Goal: Task Accomplishment & Management: Use online tool/utility

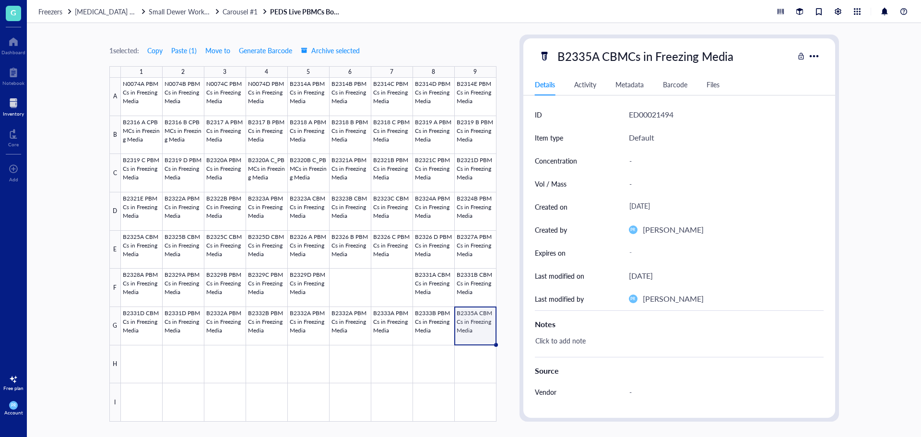
click at [517, 32] on div "1 selected: Copy Paste ( 1 ) Move to Generate Barcode Archive selected 1 2 3 4 …" at bounding box center [474, 230] width 894 height 414
click at [517, 29] on div "1 selected: Copy Paste ( 1 ) Move to Generate Barcode Archive selected 1 2 3 4 …" at bounding box center [474, 230] width 894 height 414
click at [472, 322] on div at bounding box center [309, 250] width 376 height 344
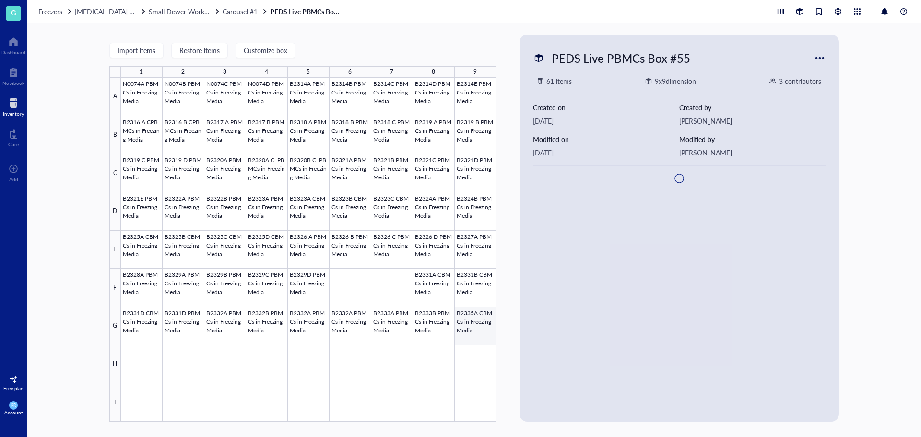
click at [481, 325] on div at bounding box center [309, 250] width 376 height 344
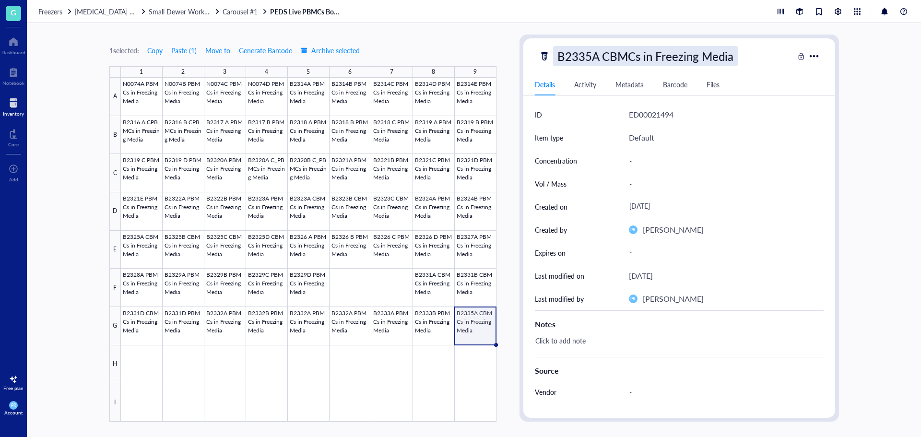
click at [601, 58] on div "B2335A CBMCs in Freezing Media" at bounding box center [645, 56] width 185 height 20
drag, startPoint x: 732, startPoint y: 58, endPoint x: 448, endPoint y: 75, distance: 285.4
click at [448, 75] on div "1 selected: Copy Paste ( 1 ) Move to Generate Barcode Archive selected 1 2 3 4 …" at bounding box center [474, 230] width 894 height 414
click at [153, 363] on div at bounding box center [309, 250] width 376 height 344
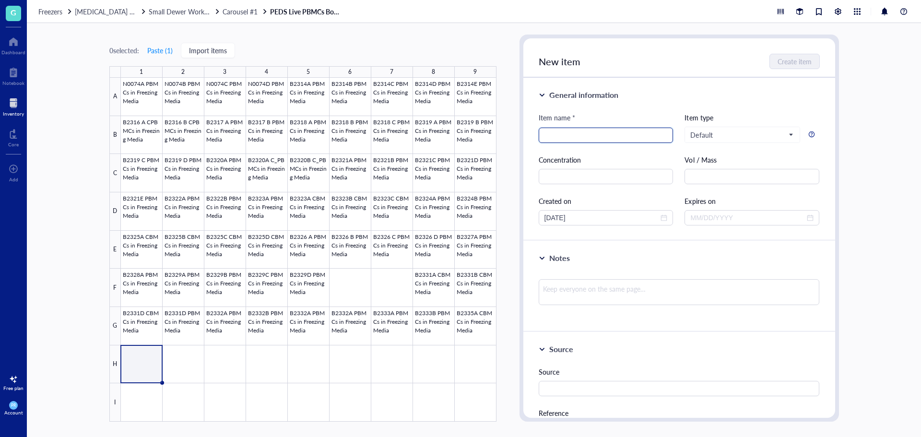
click at [601, 135] on input "search" at bounding box center [605, 135] width 123 height 14
paste input "B2335A CBMCs in Freezing Media"
click at [567, 137] on input "B2335A CBMCs in Freezing Media" at bounding box center [605, 135] width 123 height 14
type input "B2335B CBMCs in Freezing Media"
click at [777, 60] on button "Create item" at bounding box center [794, 61] width 49 height 15
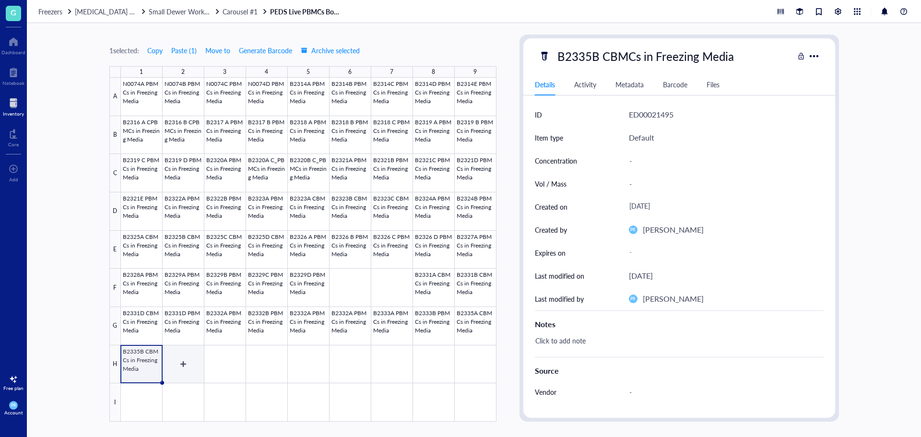
click at [188, 366] on div at bounding box center [309, 250] width 376 height 344
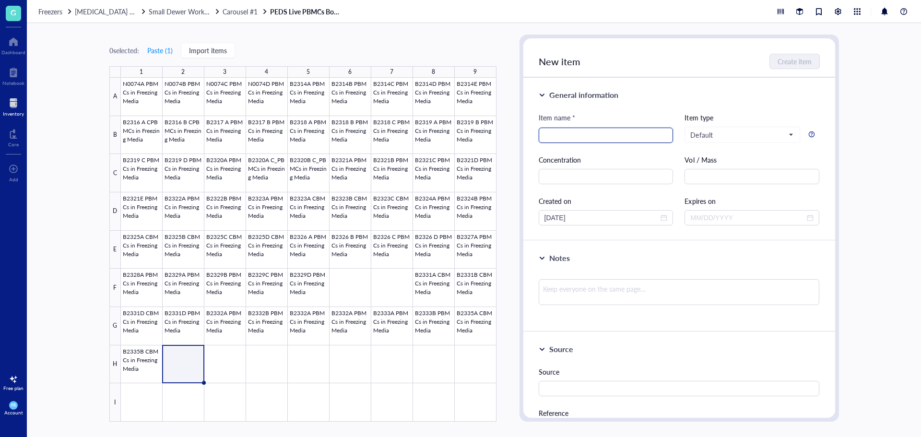
click at [561, 135] on input "search" at bounding box center [605, 135] width 123 height 14
paste input "B2335A CBMCs in Freezing Media"
click at [567, 136] on input "B2335A CBMCs in Freezing Media" at bounding box center [605, 135] width 123 height 14
type input "B2335C CBMCs in Freezing Media"
click at [778, 62] on span "Create item" at bounding box center [795, 62] width 34 height 8
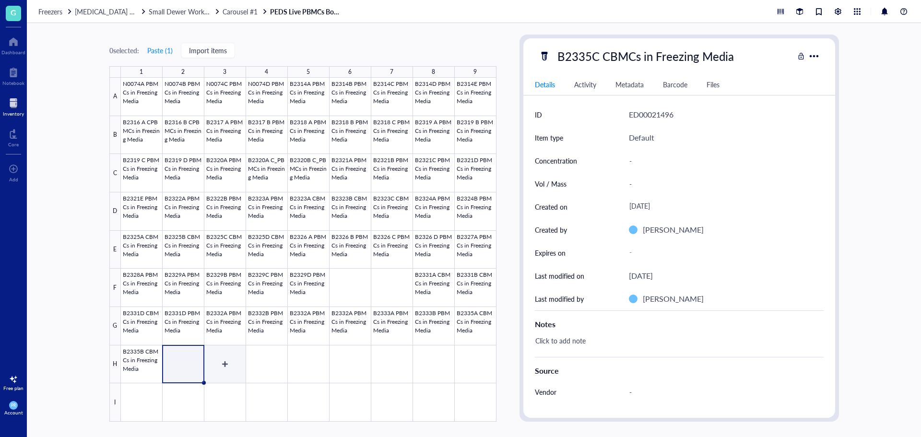
click at [224, 357] on div at bounding box center [309, 250] width 376 height 344
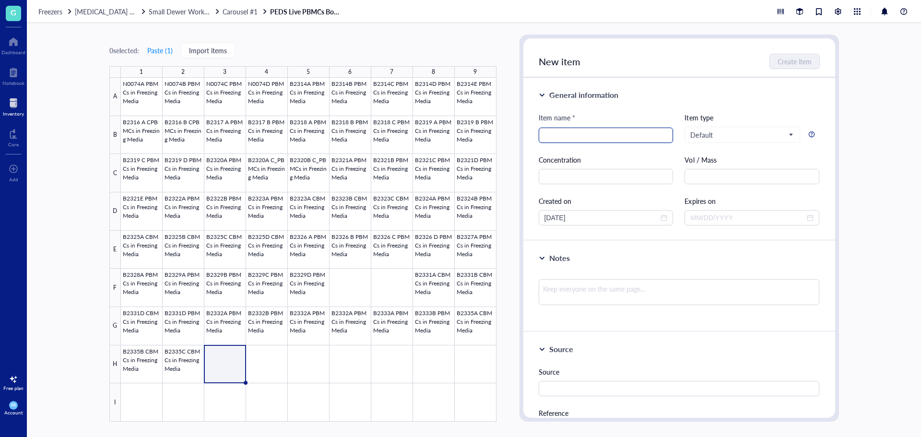
click at [571, 133] on input "search" at bounding box center [605, 135] width 123 height 14
paste input "B2335A CBMCs in Freezing Media"
click at [566, 136] on input "B2335A CBMCs in Freezing Media" at bounding box center [605, 135] width 123 height 14
click at [568, 136] on input "B2335A CBMCs in Freezing Media" at bounding box center [605, 135] width 123 height 14
type input "B2335D CBMCs in Freezing Media"
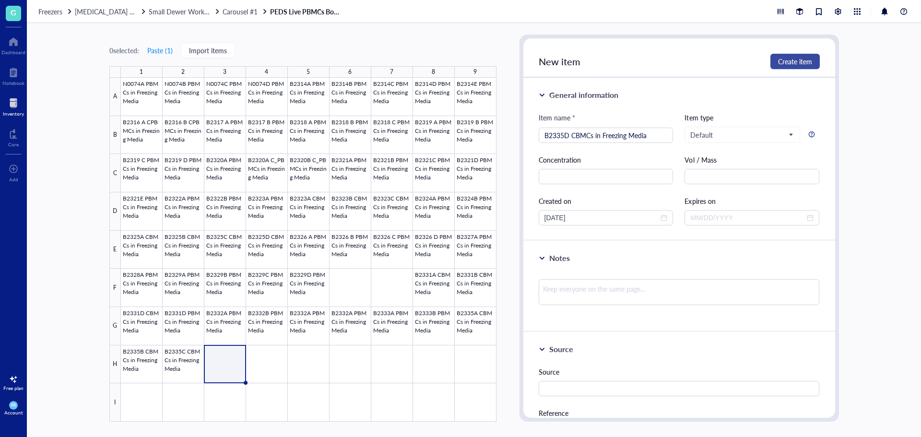
click at [793, 55] on button "Create item" at bounding box center [794, 61] width 49 height 15
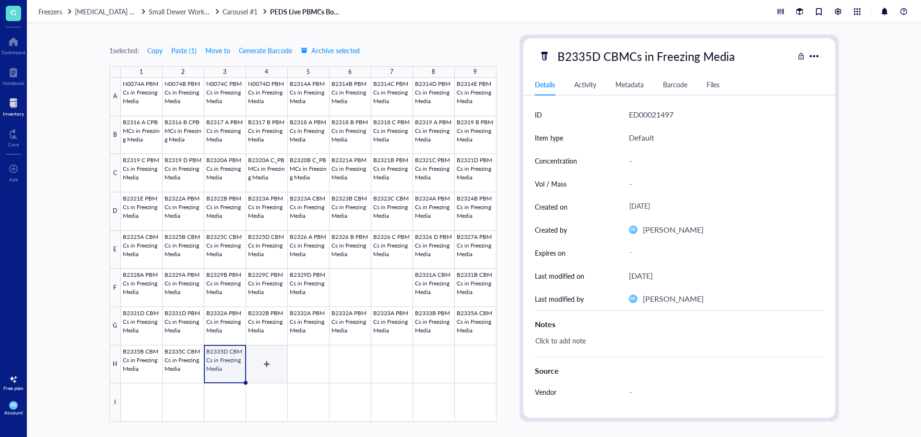
drag, startPoint x: 259, startPoint y: 371, endPoint x: 500, endPoint y: 228, distance: 280.4
click at [260, 371] on div at bounding box center [309, 250] width 376 height 344
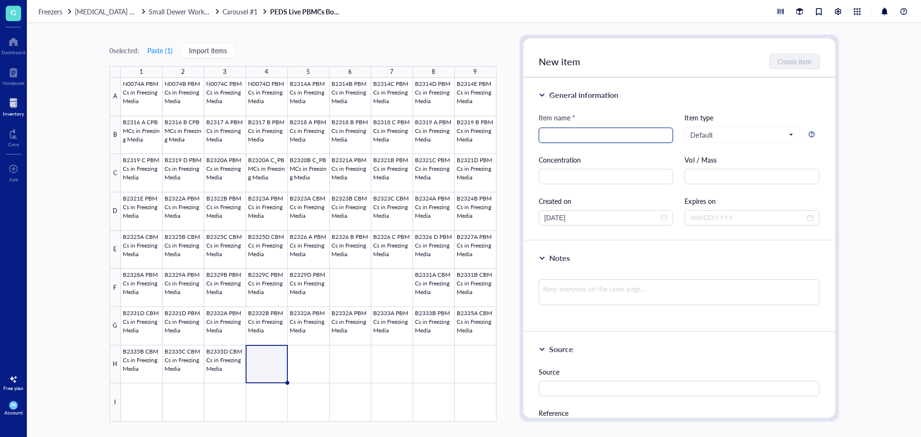
click at [561, 131] on input "search" at bounding box center [605, 135] width 123 height 14
paste input "B2335A CBMCs in Freezing Media"
click at [566, 136] on input "B2335A CBMCs in Freezing Media" at bounding box center [605, 135] width 123 height 14
click at [565, 136] on input "B2335A CBMCs in Freezing Media" at bounding box center [605, 135] width 123 height 14
click at [567, 132] on input "B2335_c A CBMCs in Freezing Media" at bounding box center [605, 135] width 123 height 14
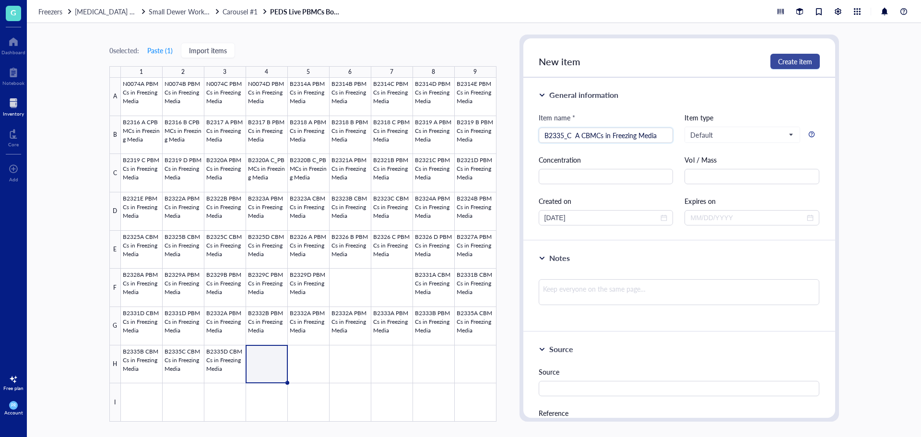
type input "B2335_C A CBMCs in Freezing Media"
click at [770, 68] on button "Create item" at bounding box center [794, 61] width 49 height 15
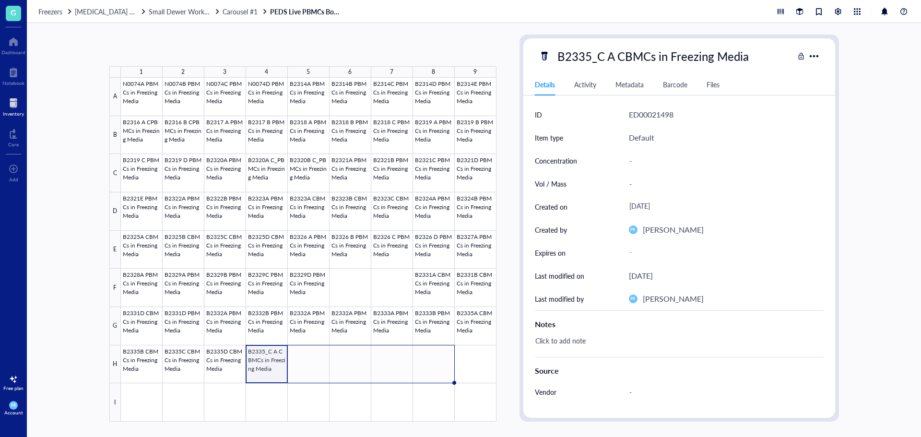
drag, startPoint x: 287, startPoint y: 383, endPoint x: 432, endPoint y: 378, distance: 144.5
click at [0, 0] on div "N0074A PBMCs in Freezing Media N0074B PBMCs in Freezing Media N0074C PBMCs in F…" at bounding box center [0, 0] width 0 height 0
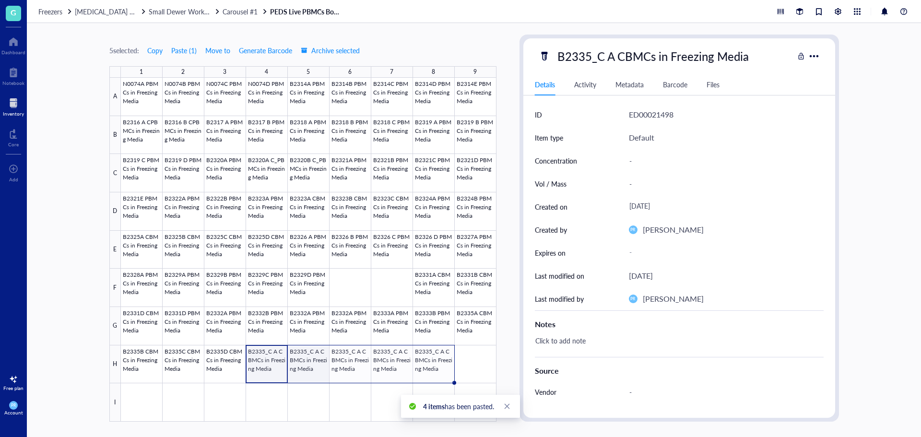
click at [308, 368] on div at bounding box center [309, 250] width 376 height 344
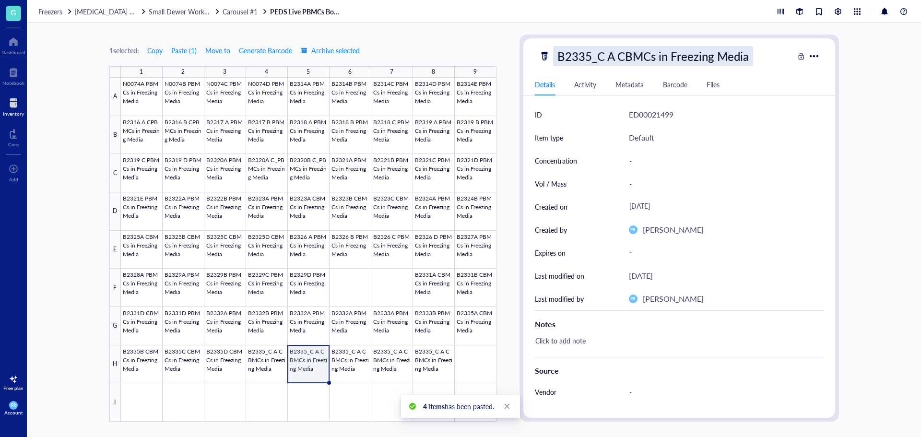
click at [604, 59] on div "B2335_C A CBMCs in Freezing Media" at bounding box center [653, 56] width 200 height 20
click at [616, 58] on input "B2335_C A CBMCs in Freezing Media" at bounding box center [674, 56] width 240 height 19
type input "B2335_C B CBMCs in Freezing Media"
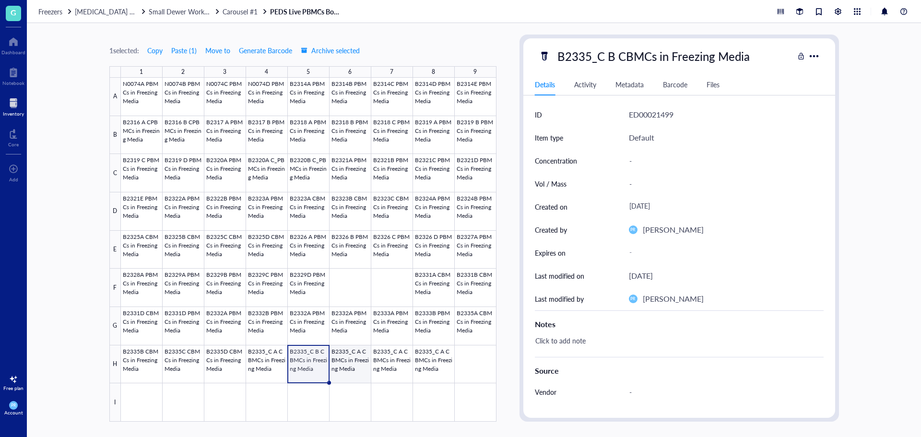
click at [351, 363] on div at bounding box center [309, 250] width 376 height 344
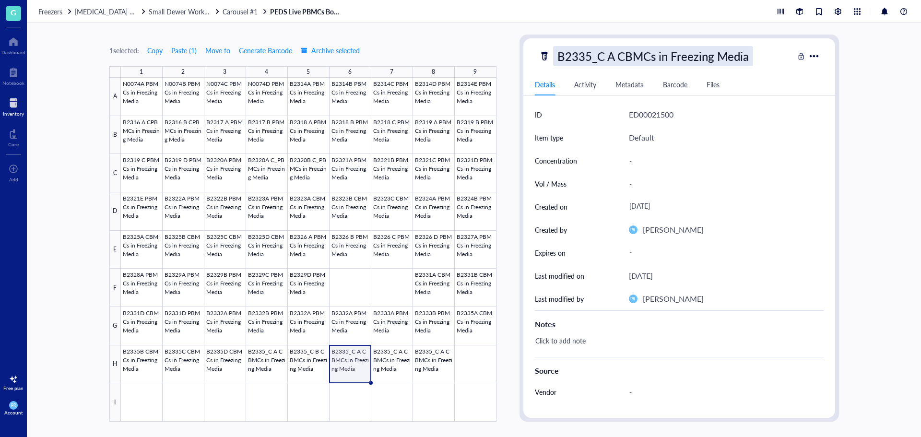
click at [623, 59] on div "B2335_C A CBMCs in Freezing Media" at bounding box center [653, 56] width 200 height 20
click at [620, 57] on input "B2335_C A CBMCs in Freezing Media" at bounding box center [674, 56] width 240 height 19
click at [617, 57] on input "B2335_C A CBMCs in Freezing Media" at bounding box center [674, 56] width 240 height 19
type input "B2335_C C CBMCs in Freezing Media"
click at [396, 372] on div at bounding box center [309, 250] width 376 height 344
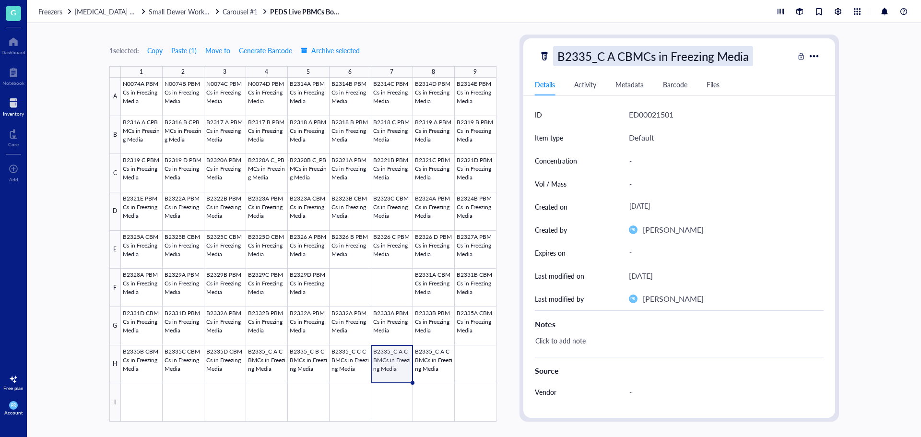
click at [603, 61] on div "B2335_C A CBMCs in Freezing Media" at bounding box center [653, 56] width 200 height 20
drag, startPoint x: 615, startPoint y: 56, endPoint x: 610, endPoint y: 56, distance: 5.3
click at [610, 56] on input "B2335_C A CBMCs in Freezing Media" at bounding box center [674, 56] width 240 height 19
type input "B2335_C D CBMCs in Freezing Media"
click at [435, 355] on div at bounding box center [309, 250] width 376 height 344
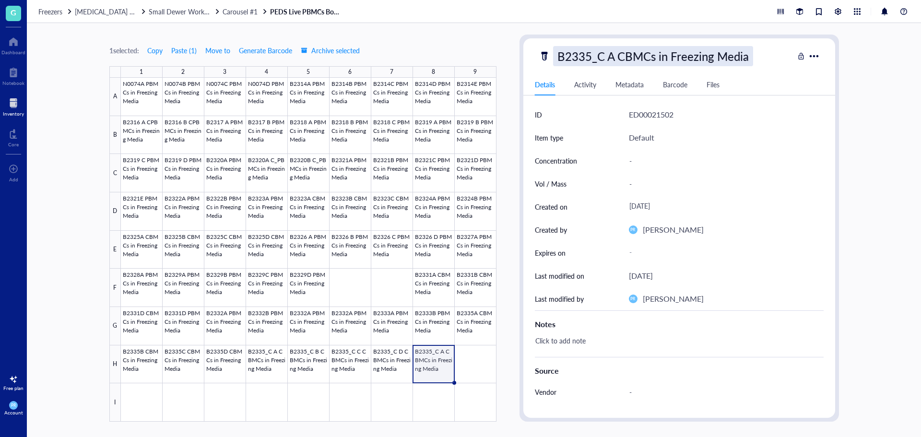
click at [615, 50] on div "B2335_C A CBMCs in Freezing Media" at bounding box center [653, 56] width 200 height 20
click at [612, 53] on input "B2335_C A CBMCs in Freezing Media" at bounding box center [674, 56] width 240 height 19
type input "B2335_C E CBMCs in Freezing Media"
click at [474, 330] on div at bounding box center [309, 250] width 376 height 344
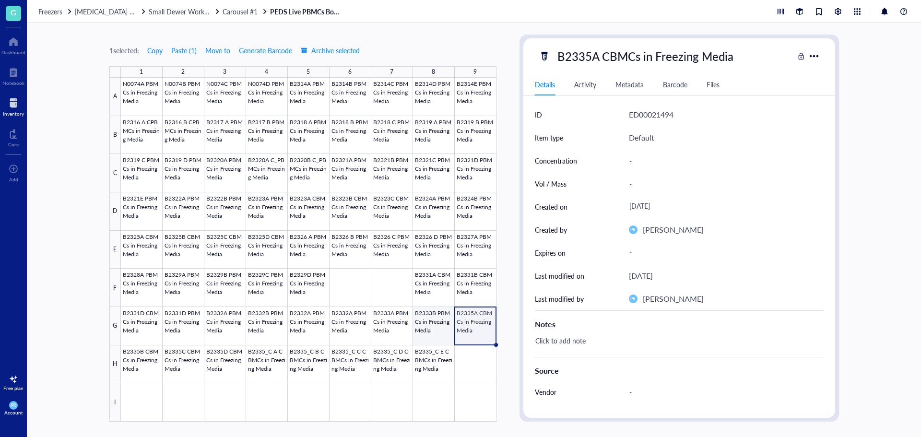
click at [435, 323] on div at bounding box center [309, 250] width 376 height 344
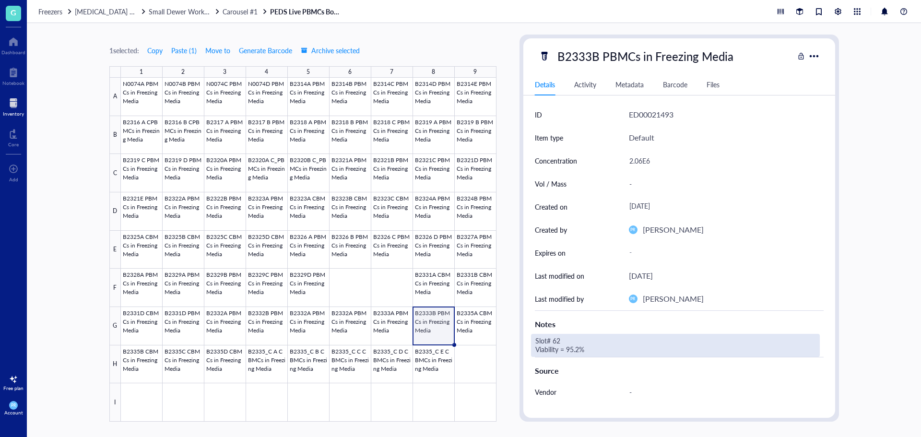
click at [561, 350] on div "Slot# 62 Viability = 95.2%" at bounding box center [675, 345] width 289 height 23
drag, startPoint x: 605, startPoint y: 348, endPoint x: 475, endPoint y: 336, distance: 131.0
click at [475, 336] on div "1 selected: Copy Paste ( 1 ) Move to Generate Barcode Archive selected 1 2 3 4 …" at bounding box center [474, 230] width 894 height 414
click at [488, 334] on div at bounding box center [309, 250] width 376 height 344
click at [560, 351] on div "Click to add note" at bounding box center [675, 345] width 289 height 23
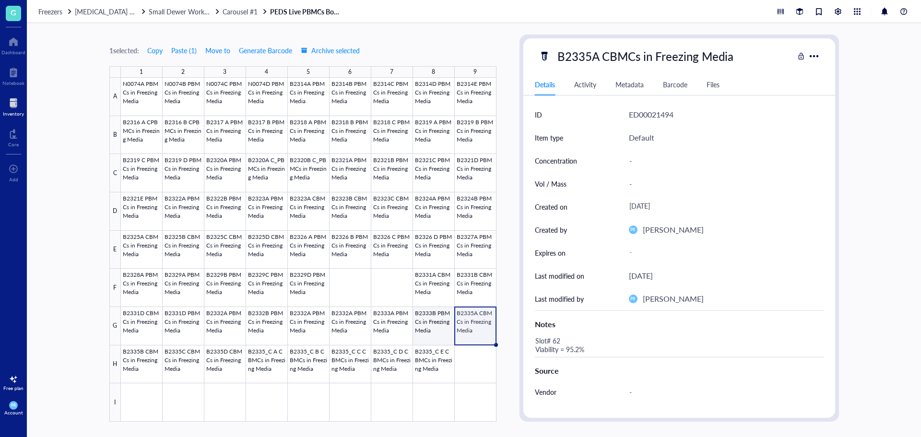
click at [445, 325] on div at bounding box center [309, 250] width 376 height 344
click at [470, 328] on div at bounding box center [309, 250] width 376 height 344
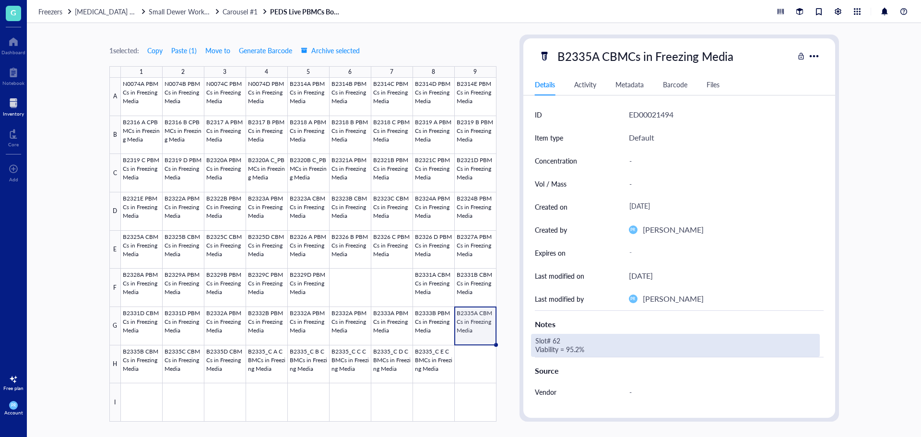
click at [556, 341] on div "Slot# 62 Viability = 95.2%" at bounding box center [675, 345] width 289 height 23
click at [560, 341] on textarea "Slot# 62 Viability = 95.2%" at bounding box center [607, 345] width 153 height 21
type textarea "Slot# 63 Viability = 94.8%"
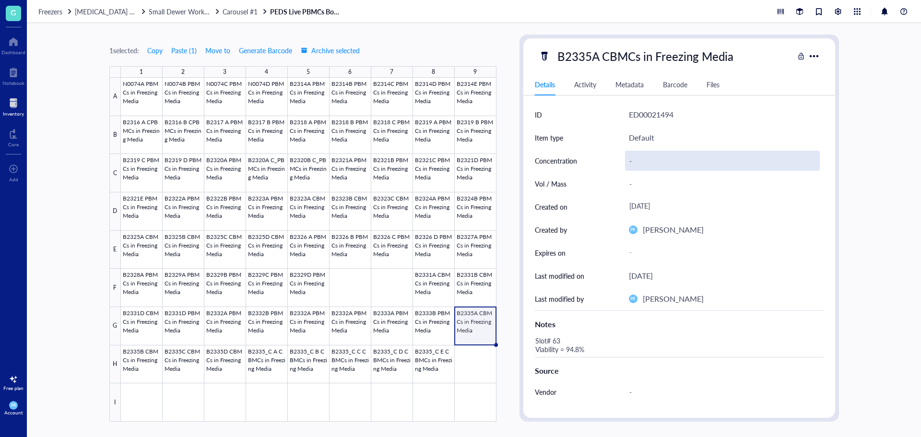
click at [627, 163] on div "-" at bounding box center [722, 161] width 195 height 20
click at [660, 159] on div "-" at bounding box center [722, 161] width 195 height 20
type input "3.21E6"
click at [131, 368] on div at bounding box center [309, 250] width 376 height 344
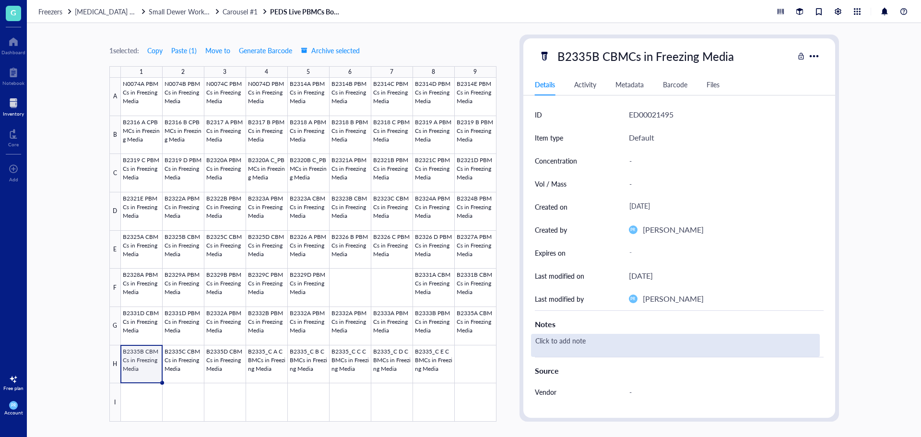
click at [579, 339] on div "Click to add note" at bounding box center [675, 345] width 289 height 23
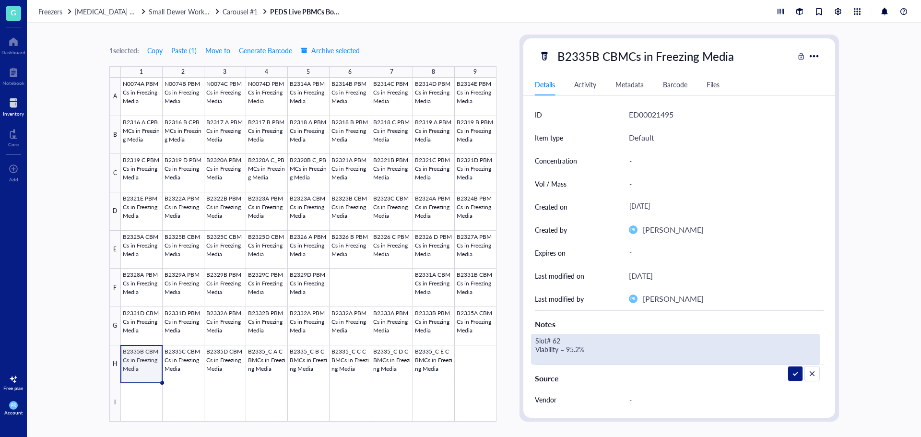
click at [566, 340] on textarea "Slot# 62 Viability = 95.2%" at bounding box center [607, 349] width 153 height 30
click at [578, 347] on textarea "Slot# 64 Viability = 95.2%" at bounding box center [607, 349] width 153 height 30
type textarea "Slot# 64 Viability = 95.3%"
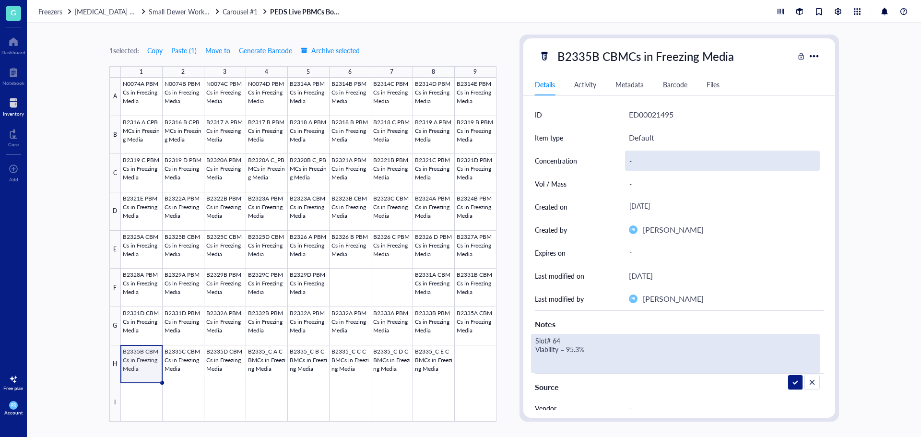
click at [649, 165] on div "-" at bounding box center [722, 161] width 195 height 20
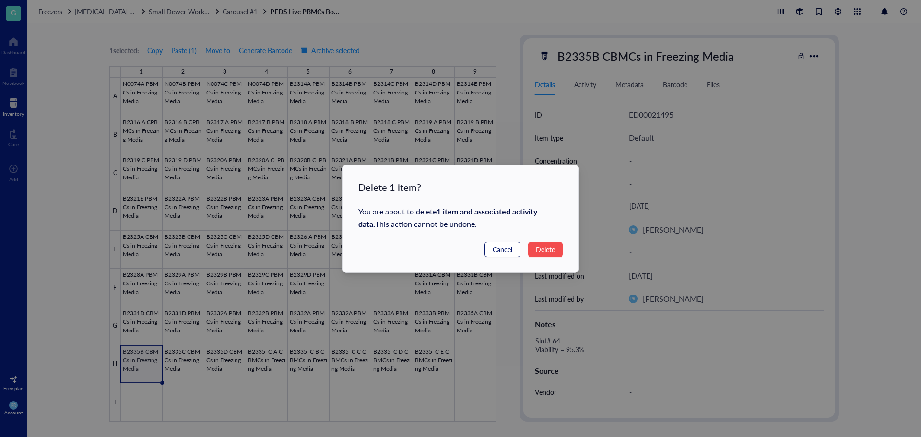
click at [505, 247] on span "Cancel" at bounding box center [503, 249] width 20 height 11
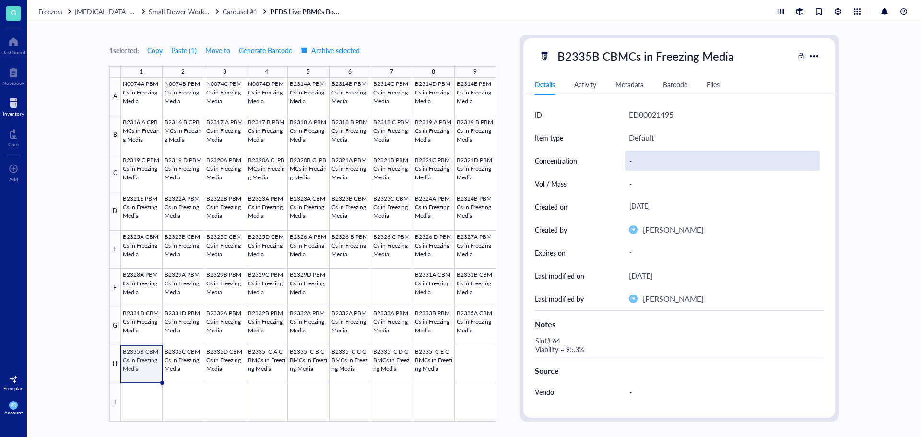
click at [631, 160] on div "-" at bounding box center [722, 161] width 195 height 20
type input "3.58E6"
click at [173, 364] on div at bounding box center [309, 250] width 376 height 344
click at [639, 160] on div "-" at bounding box center [722, 161] width 195 height 20
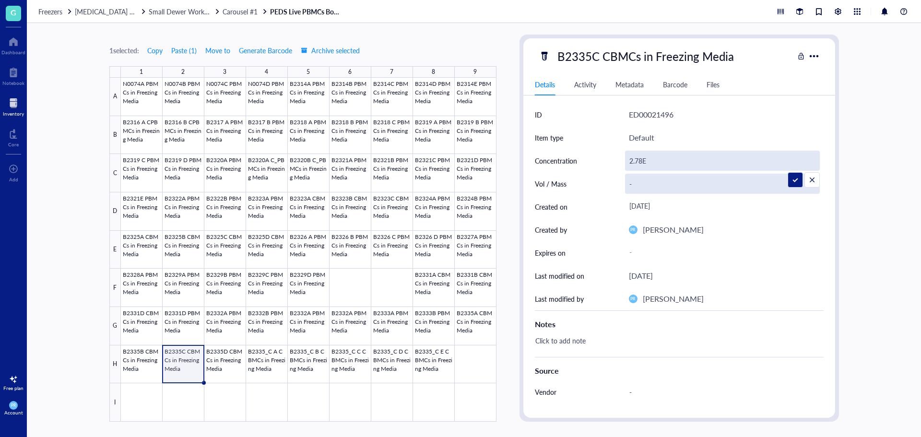
type input "2.78E6"
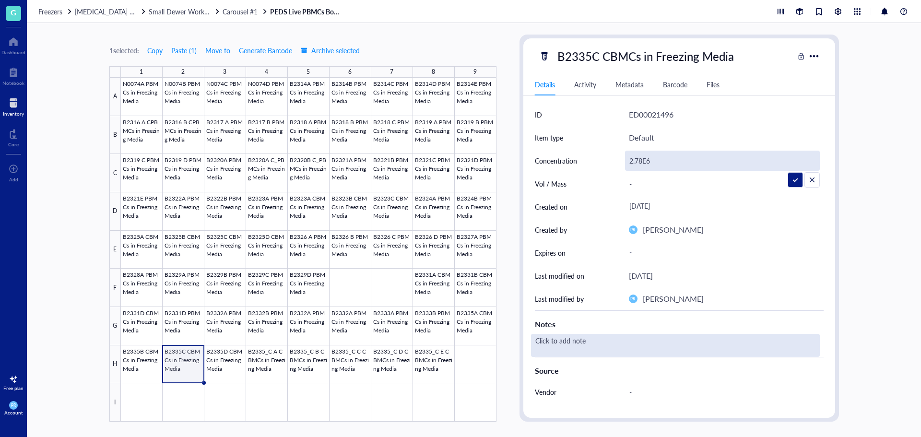
click at [591, 341] on div "Click to add note" at bounding box center [675, 345] width 289 height 23
click at [575, 342] on div "Click to add note" at bounding box center [675, 345] width 289 height 23
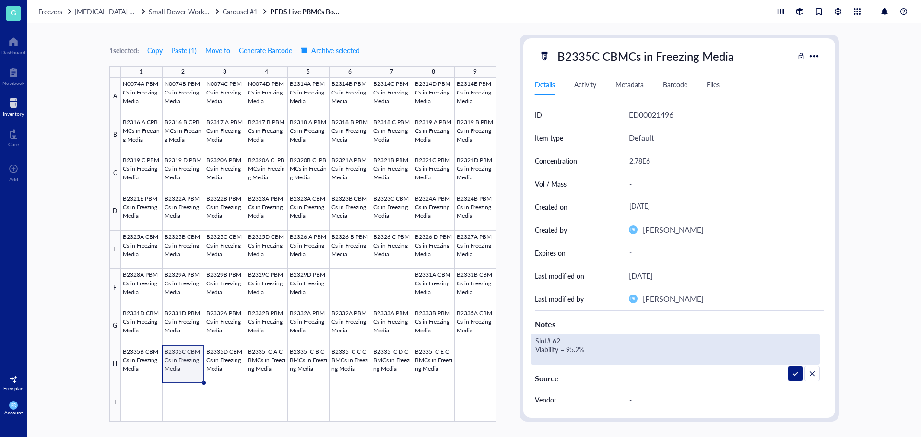
click at [563, 342] on textarea "Slot# 62 Viability = 95.2%" at bounding box center [607, 349] width 153 height 30
click at [579, 348] on textarea "Slot# 65 Viability = 95.2%" at bounding box center [607, 349] width 153 height 30
type textarea "Slot# 65 Viability = 95.5%"
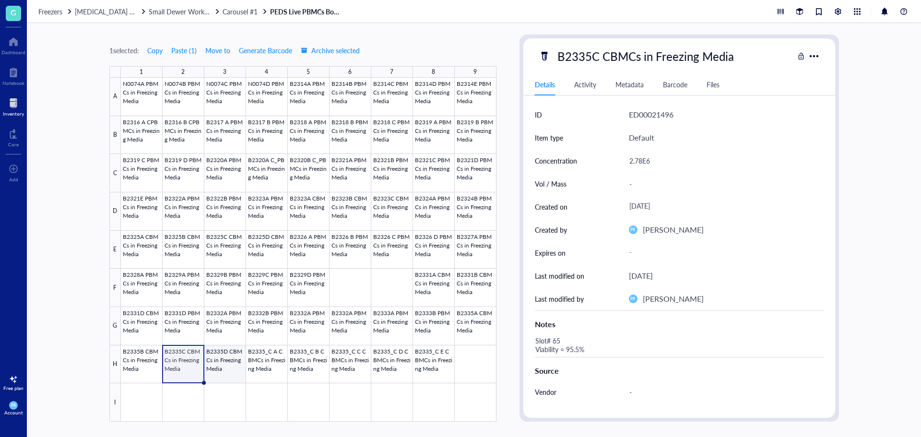
click at [229, 366] on div at bounding box center [309, 250] width 376 height 344
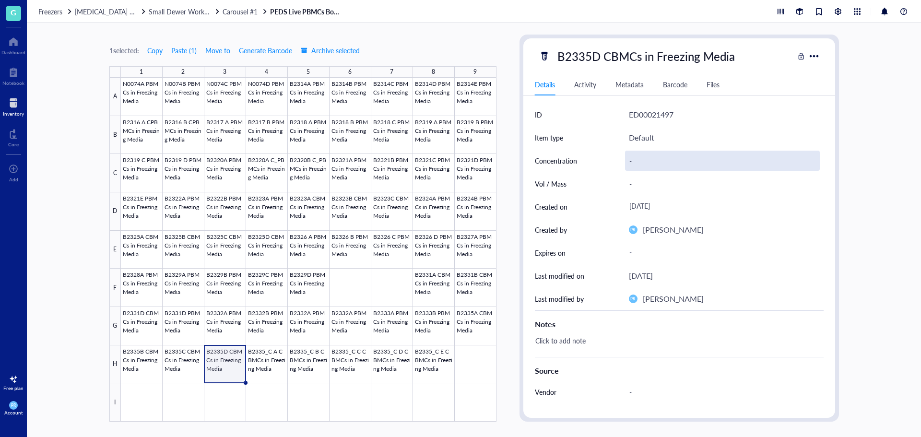
click at [639, 158] on div "-" at bounding box center [722, 161] width 195 height 20
type input "2.79E6"
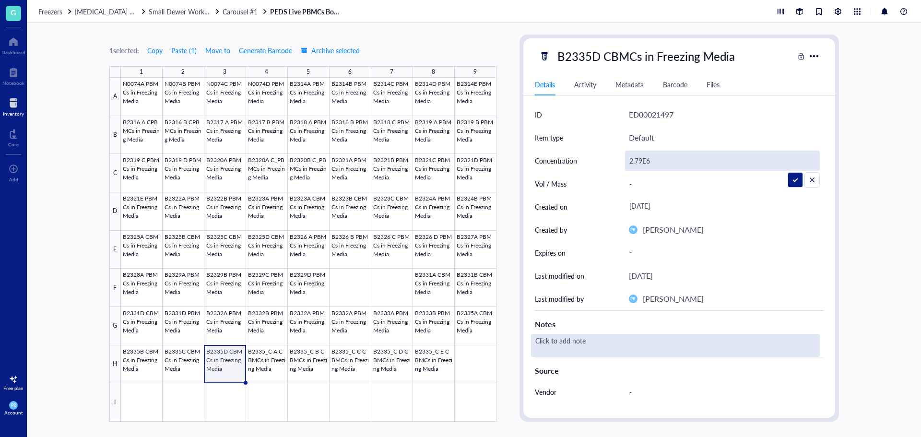
click at [589, 334] on div "Click to add note" at bounding box center [675, 345] width 289 height 23
click at [559, 342] on div "Click to add note" at bounding box center [675, 345] width 289 height 23
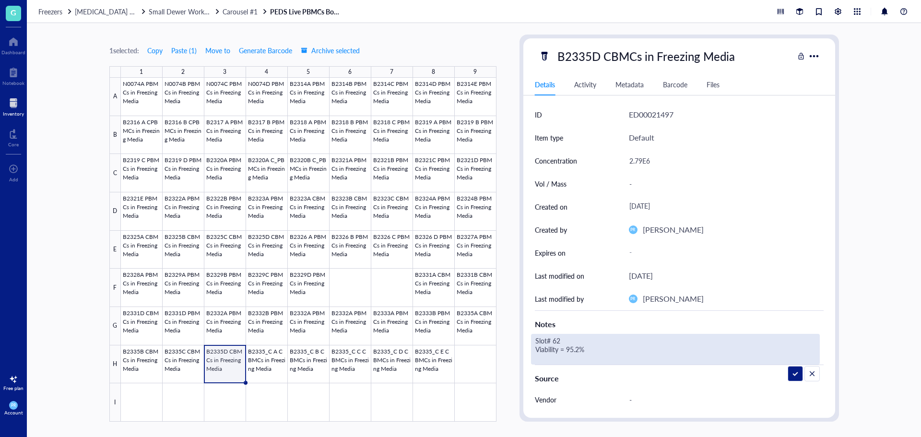
click at [562, 340] on textarea "Slot# 62 Viability = 95.2%" at bounding box center [607, 349] width 153 height 30
click at [580, 354] on textarea "Slot# 66 Viability = 95.2%" at bounding box center [607, 349] width 153 height 30
type textarea "Slot# 66 Viability = 92.9%"
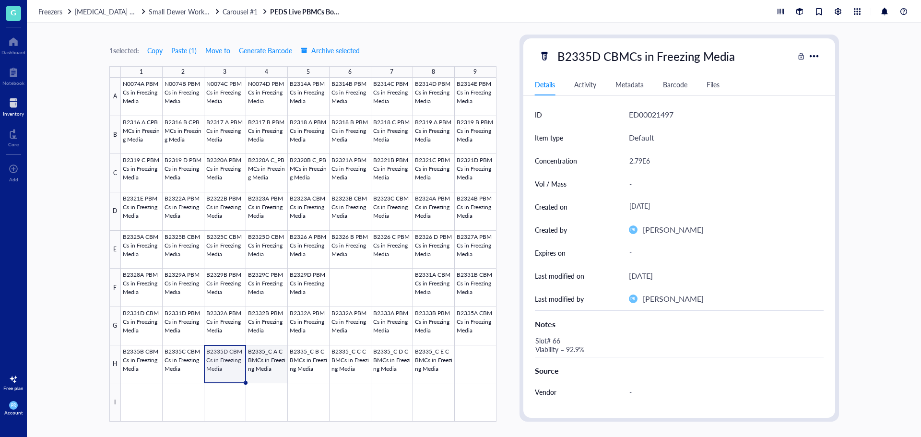
click at [273, 367] on div at bounding box center [309, 250] width 376 height 344
click at [318, 370] on div at bounding box center [309, 250] width 376 height 344
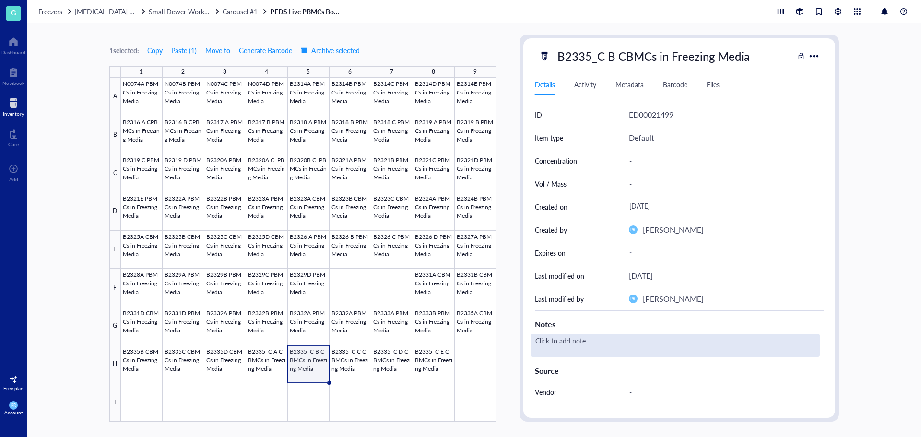
click at [571, 334] on div "Click to add note" at bounding box center [675, 345] width 289 height 23
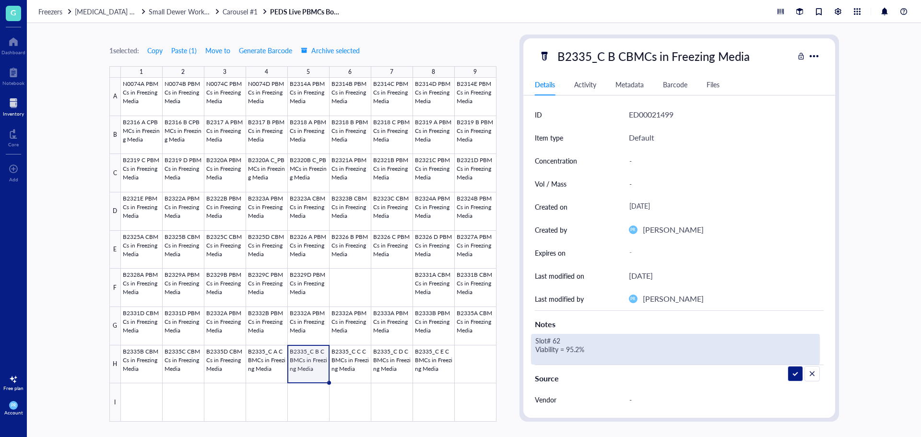
click at [564, 342] on textarea "Slot# 62 Viability = 95.2%" at bounding box center [607, 349] width 153 height 30
drag, startPoint x: 580, startPoint y: 351, endPoint x: 572, endPoint y: 351, distance: 8.2
click at [572, 351] on textarea "Slot# 67 Viability = 95.2%" at bounding box center [607, 349] width 153 height 30
type textarea "Slot# 67 Viability = 94.5%"
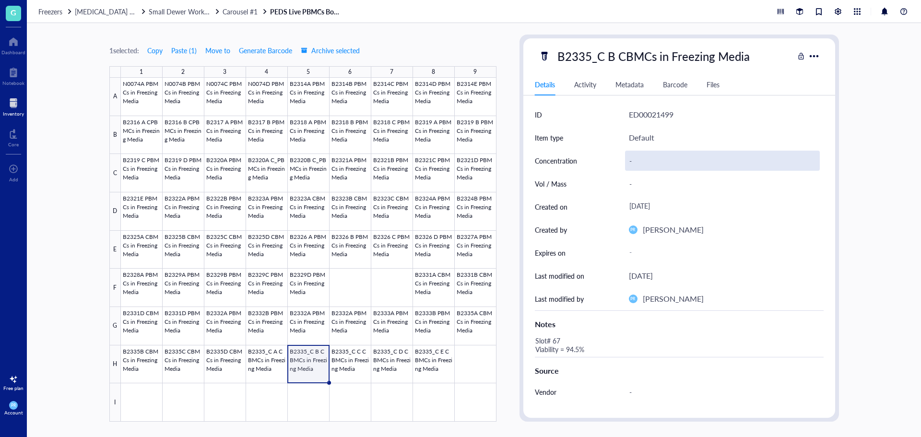
click at [628, 162] on div "-" at bounding box center [722, 161] width 195 height 20
click at [635, 162] on div "-" at bounding box center [722, 161] width 195 height 20
type input "4.95E6"
click at [330, 366] on div at bounding box center [309, 250] width 376 height 344
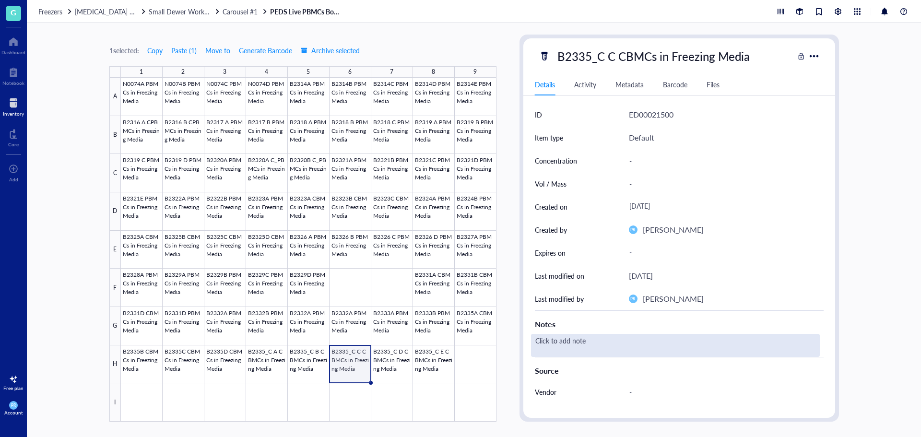
click at [534, 347] on div "Click to add note" at bounding box center [675, 345] width 289 height 23
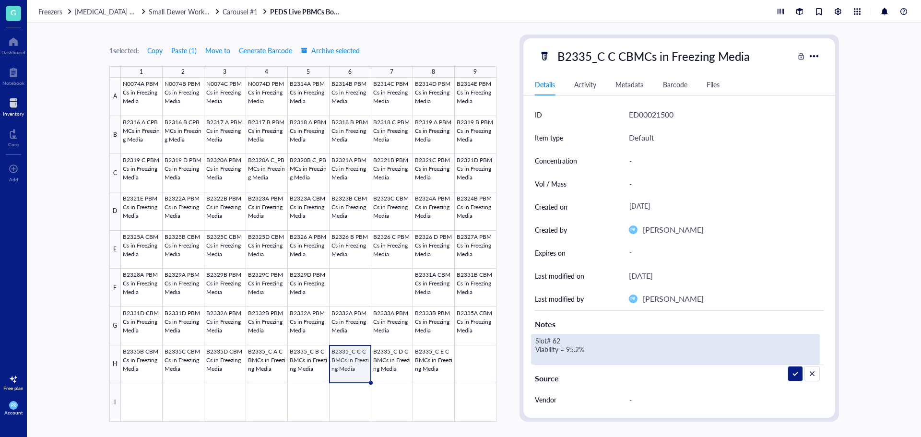
click at [561, 342] on textarea "Slot# 62 Viability = 95.2%" at bounding box center [607, 349] width 153 height 30
click at [578, 347] on textarea "Slot# 68 Viability = 95.2%" at bounding box center [607, 349] width 153 height 30
type textarea "Slot# 68 Viability = 92.7%"
click at [635, 161] on div "-" at bounding box center [722, 161] width 195 height 20
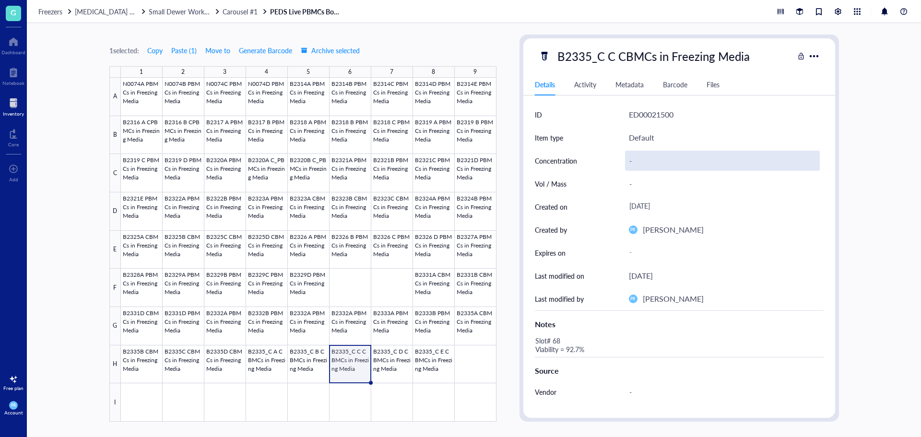
click at [633, 161] on div "-" at bounding box center [722, 161] width 195 height 20
type input "5.10E6"
click at [392, 367] on div at bounding box center [309, 250] width 376 height 344
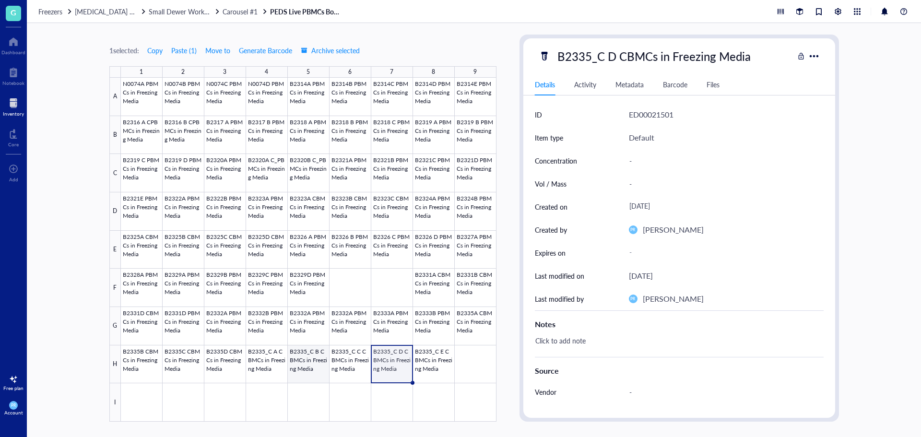
click at [308, 366] on div at bounding box center [309, 250] width 376 height 344
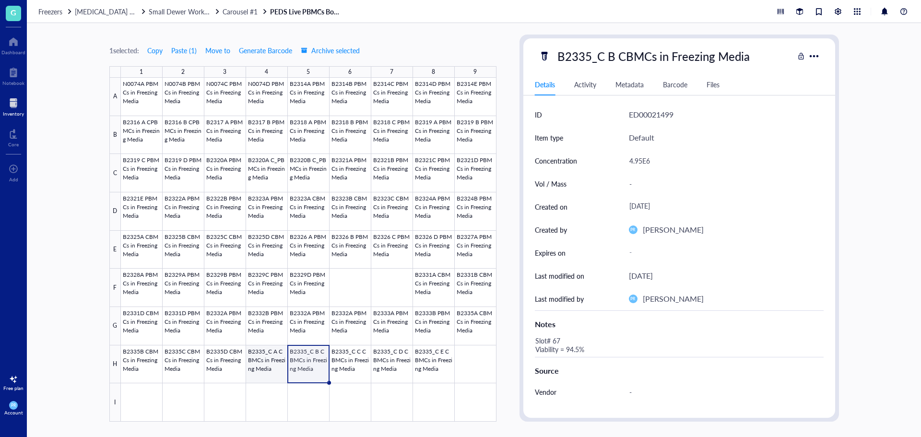
click at [276, 366] on div at bounding box center [309, 250] width 376 height 344
click at [304, 366] on div at bounding box center [309, 250] width 376 height 344
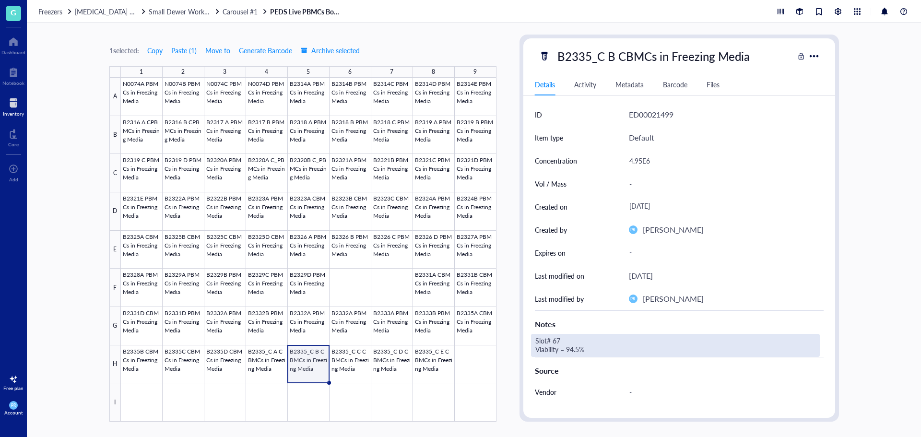
click at [601, 355] on div "Slot# 67 Viability = 94.5%" at bounding box center [675, 345] width 289 height 23
drag, startPoint x: 599, startPoint y: 353, endPoint x: 527, endPoint y: 342, distance: 73.2
click at [527, 342] on div "ID ED00021499 Item type Default Concentration 4.95E6 Vol / Mass - Created on [D…" at bounding box center [679, 310] width 312 height 415
click at [274, 369] on div at bounding box center [309, 250] width 376 height 344
click at [545, 345] on div "Click to add note" at bounding box center [675, 345] width 289 height 23
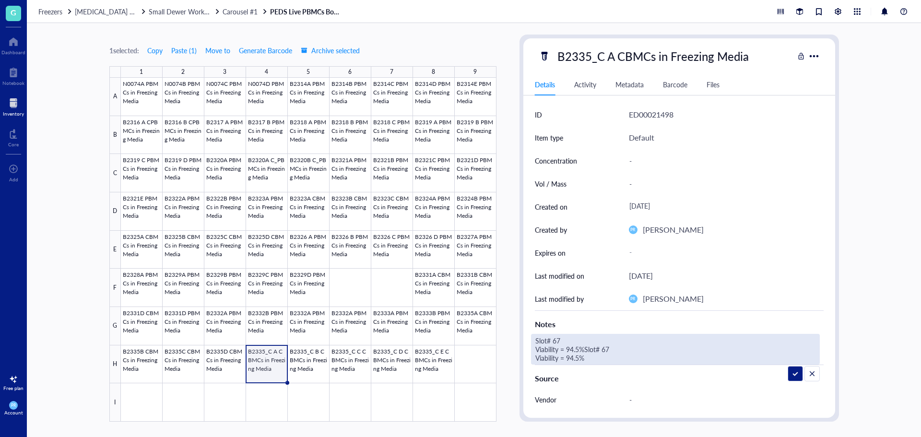
drag, startPoint x: 588, startPoint y: 360, endPoint x: 586, endPoint y: 353, distance: 7.9
click at [586, 353] on textarea "Slot# 67 Viability = 94.5%Slot# 67 Viability = 94.5%" at bounding box center [657, 349] width 253 height 30
type textarea "Slot# 67 Viability = 94.5%"
click at [636, 161] on div "-" at bounding box center [722, 161] width 195 height 20
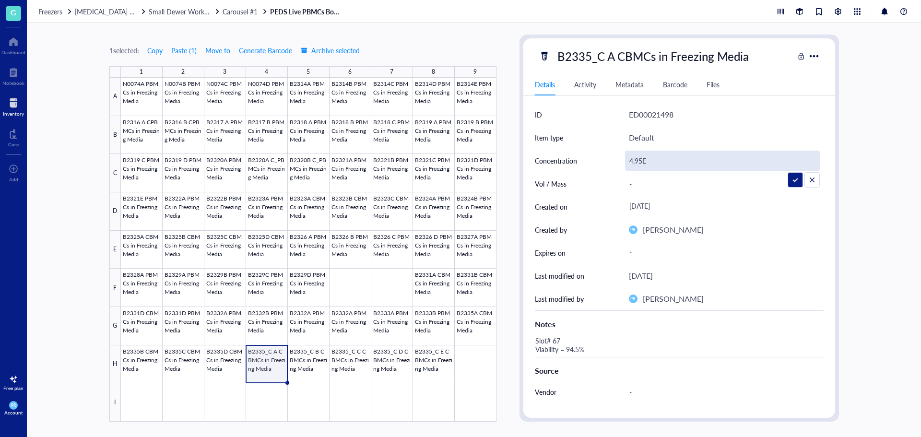
type input "4.95E6"
click at [304, 364] on div at bounding box center [309, 250] width 376 height 344
click at [632, 161] on div "4.95E6" at bounding box center [722, 161] width 195 height 20
drag, startPoint x: 644, startPoint y: 160, endPoint x: 610, endPoint y: 156, distance: 34.2
click at [610, 156] on div "Concentration 4.95E6" at bounding box center [679, 160] width 289 height 23
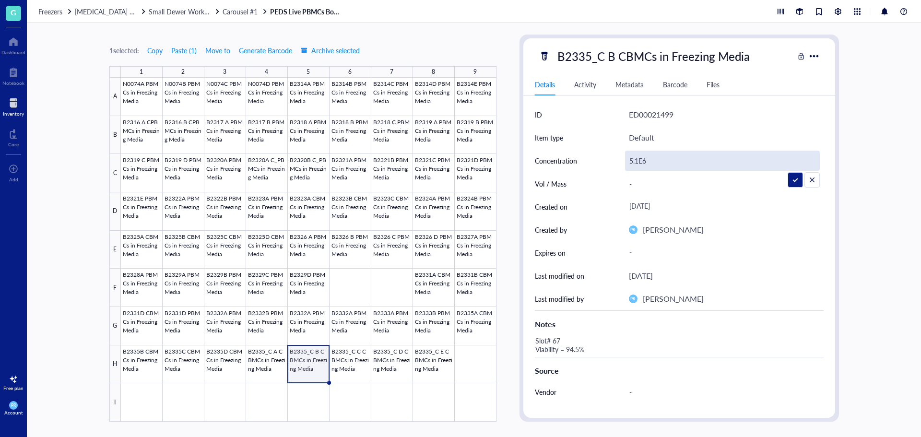
type input "5.10E6"
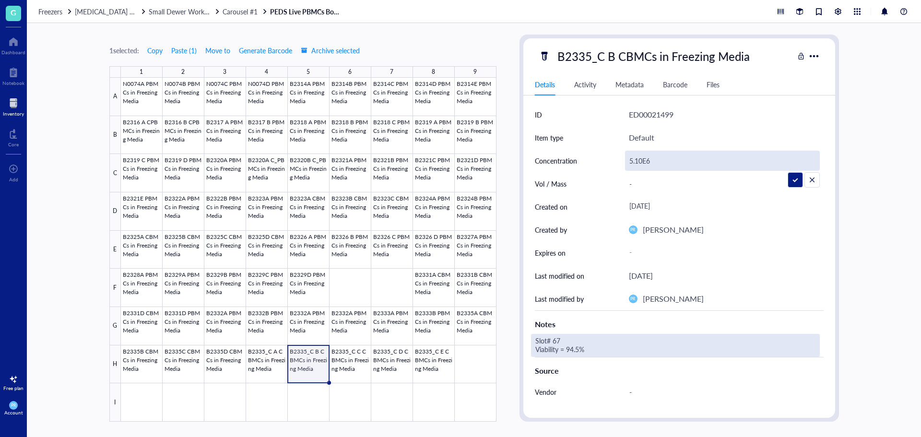
click at [563, 343] on div "Slot# 67 Viability = 94.5%" at bounding box center [675, 345] width 289 height 23
click at [565, 336] on div "Slot# 67 Viability = 94.5%" at bounding box center [675, 345] width 289 height 23
click at [356, 361] on div at bounding box center [309, 250] width 376 height 344
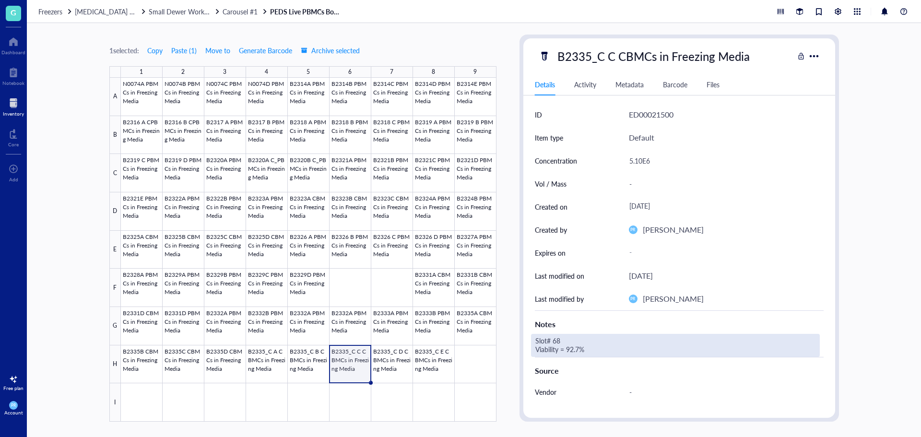
click at [596, 352] on div "Slot# 68 Viability = 92.7%" at bounding box center [675, 345] width 289 height 23
drag, startPoint x: 587, startPoint y: 350, endPoint x: 531, endPoint y: 337, distance: 56.6
click at [531, 337] on textarea "Slot# 68 Viability = 92.7%" at bounding box center [607, 345] width 153 height 21
click at [305, 365] on div at bounding box center [309, 250] width 376 height 344
click at [602, 349] on div "Slot# 67 Viability = 94.5%" at bounding box center [675, 345] width 289 height 23
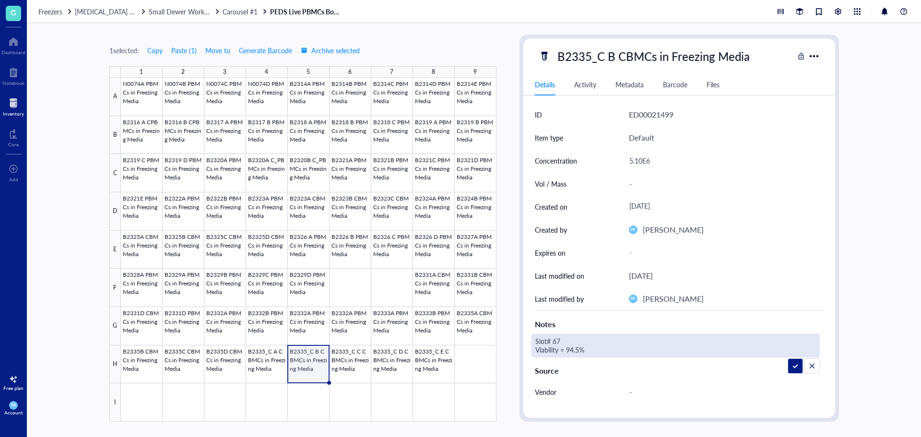
type textarea "Slot# 68 Viability = 92.7%"
drag, startPoint x: 602, startPoint y: 349, endPoint x: 535, endPoint y: 331, distance: 69.9
click at [535, 331] on div "Notes Slot# 68 Viability = 92.7%" at bounding box center [679, 333] width 289 height 47
click at [282, 365] on div at bounding box center [309, 250] width 376 height 344
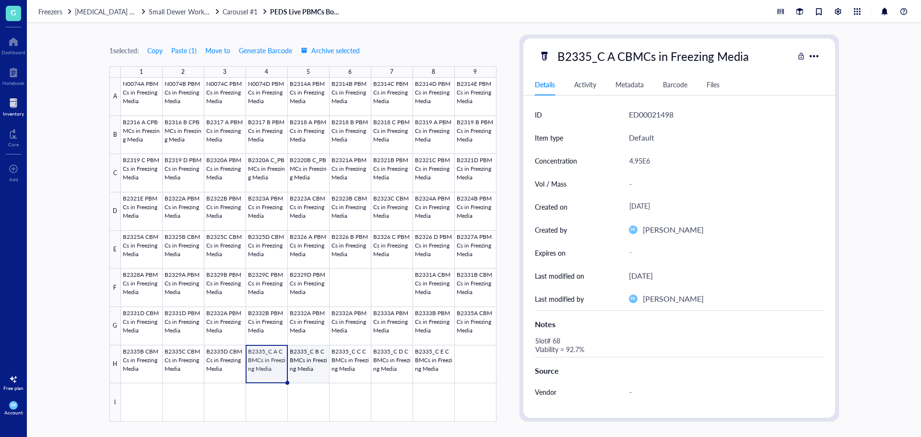
click at [312, 367] on div at bounding box center [309, 250] width 376 height 344
click at [276, 370] on div at bounding box center [309, 250] width 376 height 344
click at [320, 365] on div at bounding box center [309, 250] width 376 height 344
click at [341, 365] on div at bounding box center [309, 250] width 376 height 344
click at [398, 367] on div at bounding box center [309, 250] width 376 height 344
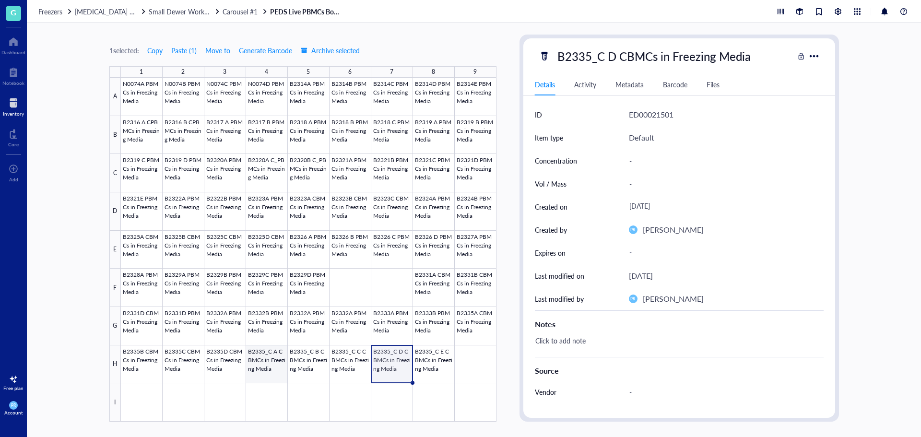
click at [280, 362] on div at bounding box center [309, 250] width 376 height 344
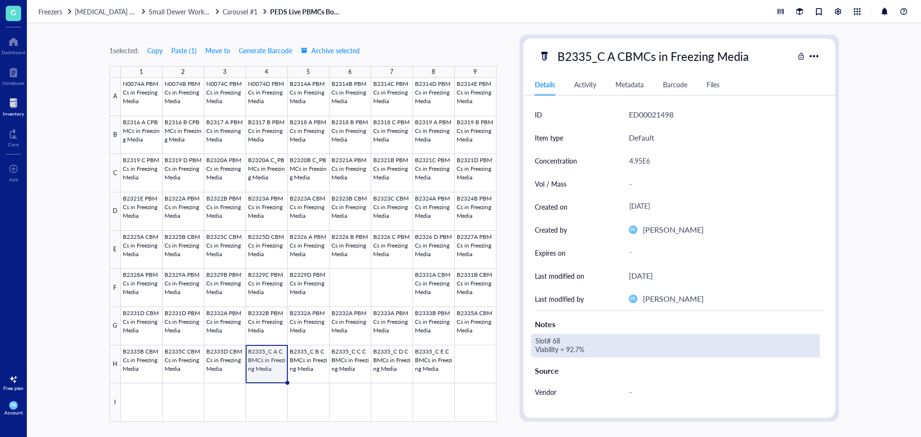
click at [565, 342] on div "Slot# 68 Viability = 92.7%" at bounding box center [675, 345] width 289 height 23
click at [564, 341] on textarea "Slot# 68 Viability = 92.7%" at bounding box center [607, 345] width 153 height 21
drag, startPoint x: 579, startPoint y: 348, endPoint x: 569, endPoint y: 349, distance: 10.1
click at [569, 349] on textarea "Slot# 67 Viability = 92.7%" at bounding box center [607, 345] width 153 height 21
click at [569, 344] on textarea "Slot# 67 Viability = 994.5%" at bounding box center [609, 345] width 157 height 21
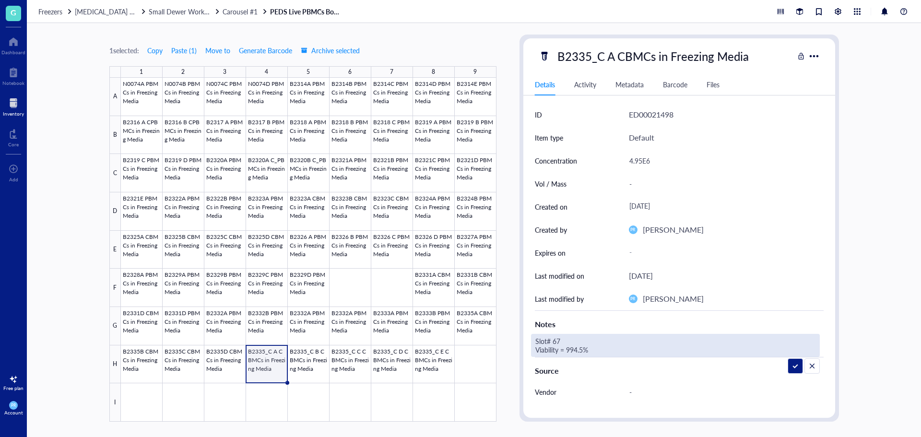
click at [574, 347] on textarea "Slot# 67 Viability = 994.5%" at bounding box center [609, 345] width 157 height 21
type textarea "Slot# 67 Viability = 94.5%"
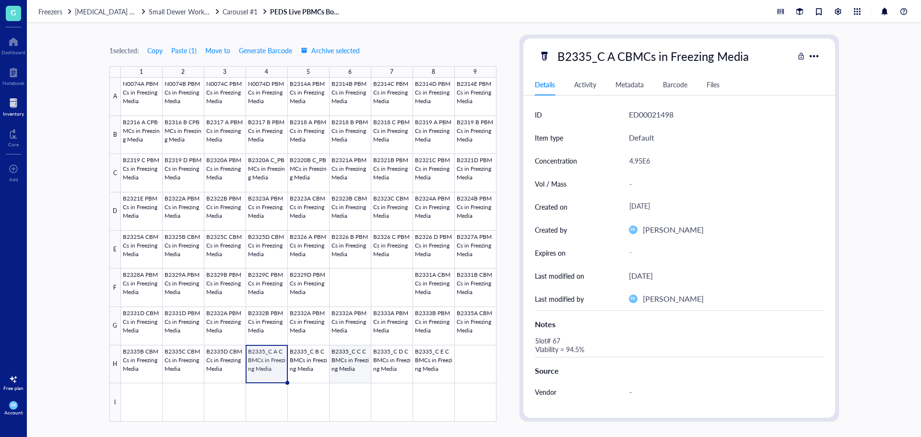
click at [354, 367] on div at bounding box center [309, 250] width 376 height 344
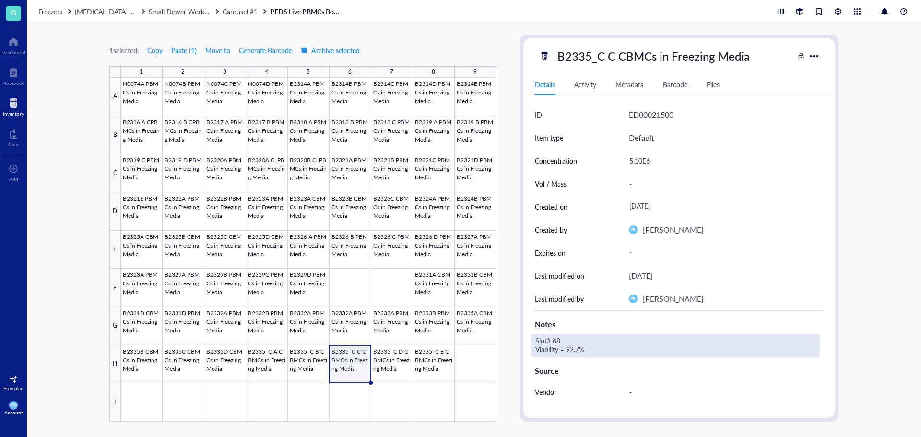
click at [568, 341] on div "Slot# 68 Viability = 92.7%" at bounding box center [675, 345] width 289 height 23
click at [568, 341] on textarea "Slot# 68 Viability = 92.7%" at bounding box center [607, 345] width 153 height 21
drag, startPoint x: 580, startPoint y: 353, endPoint x: 571, endPoint y: 353, distance: 9.1
click at [571, 353] on textarea "Slot# 69 Viability = 92.7%" at bounding box center [607, 345] width 153 height 21
type textarea "Slot# 69 Viability = 93.7%"
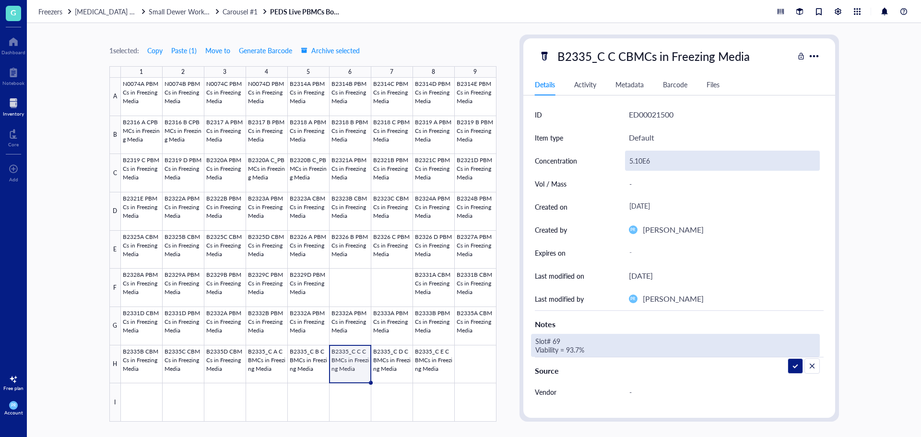
click at [636, 159] on div "5.10E6" at bounding box center [722, 161] width 195 height 20
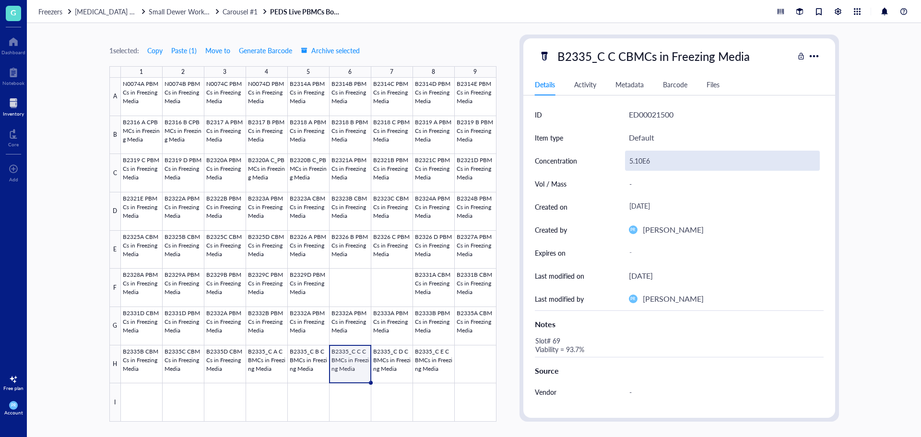
click at [642, 160] on div "5.10E6" at bounding box center [722, 161] width 195 height 20
drag, startPoint x: 642, startPoint y: 160, endPoint x: 572, endPoint y: 149, distance: 70.4
click at [588, 157] on div "Concentration 5.10E6" at bounding box center [679, 160] width 289 height 23
type input "4.95E6"
click at [382, 363] on div at bounding box center [309, 250] width 376 height 344
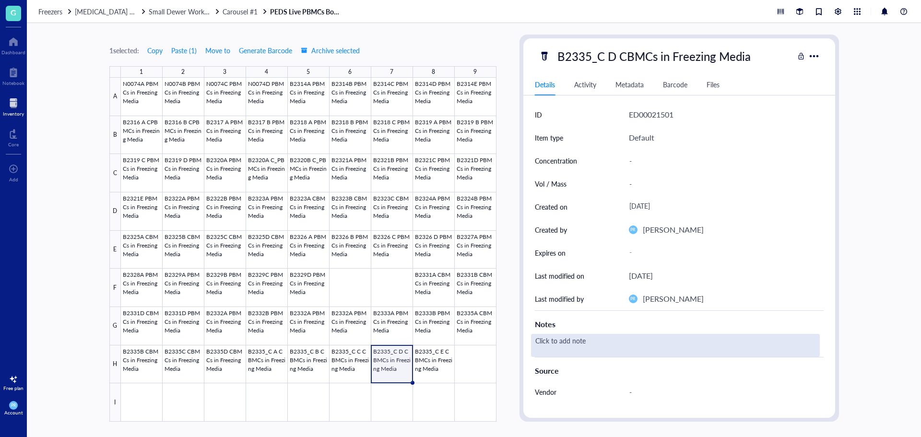
click at [591, 344] on div "Click to add note" at bounding box center [675, 345] width 289 height 23
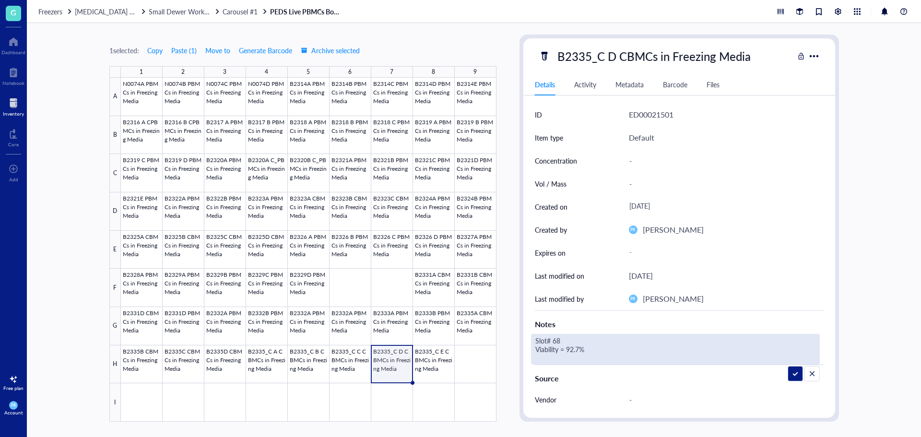
click at [565, 341] on textarea "Slot# 68 Viability = 92.7%" at bounding box center [607, 349] width 153 height 30
drag, startPoint x: 578, startPoint y: 349, endPoint x: 570, endPoint y: 349, distance: 8.2
click at [570, 349] on textarea "Slot# 70 Viability = 92.7%" at bounding box center [607, 349] width 153 height 30
type textarea "Slot# 70 Viability = 93.6%"
click at [642, 163] on div "-" at bounding box center [722, 161] width 195 height 20
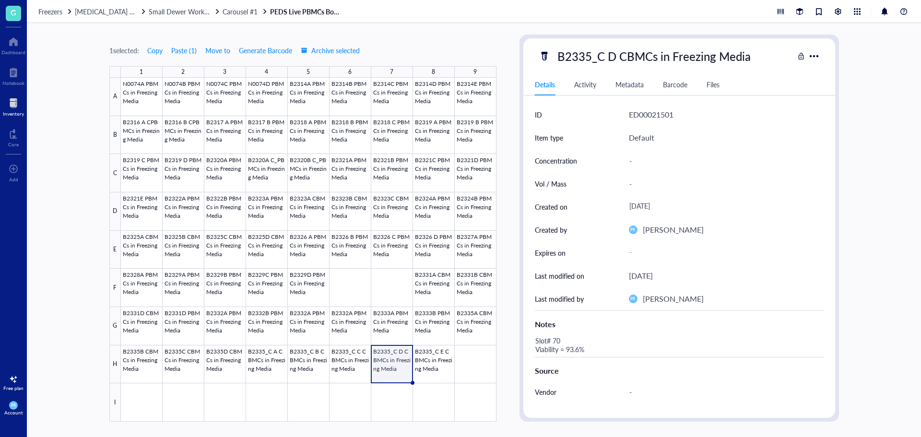
click at [647, 161] on div "-" at bounding box center [722, 161] width 195 height 20
type input "5.38E6"
click at [343, 364] on div at bounding box center [309, 250] width 376 height 344
click at [305, 370] on div at bounding box center [309, 250] width 376 height 344
click at [363, 367] on div at bounding box center [309, 250] width 376 height 344
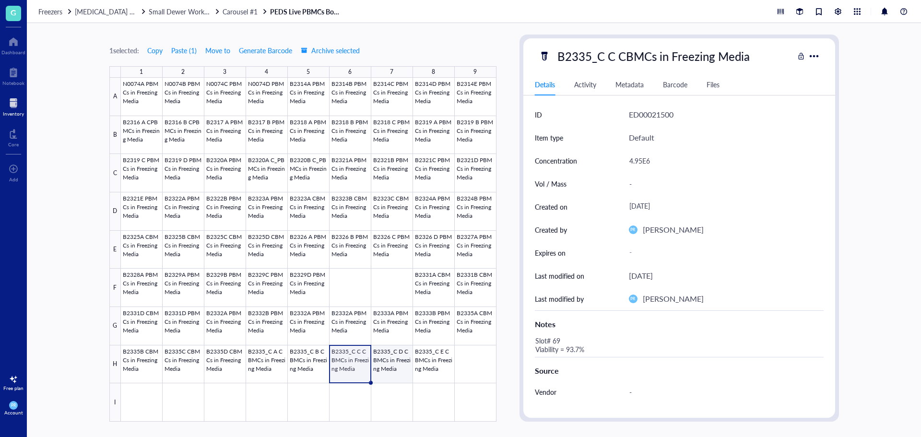
click at [401, 366] on div at bounding box center [309, 250] width 376 height 344
click at [425, 365] on div at bounding box center [309, 250] width 376 height 344
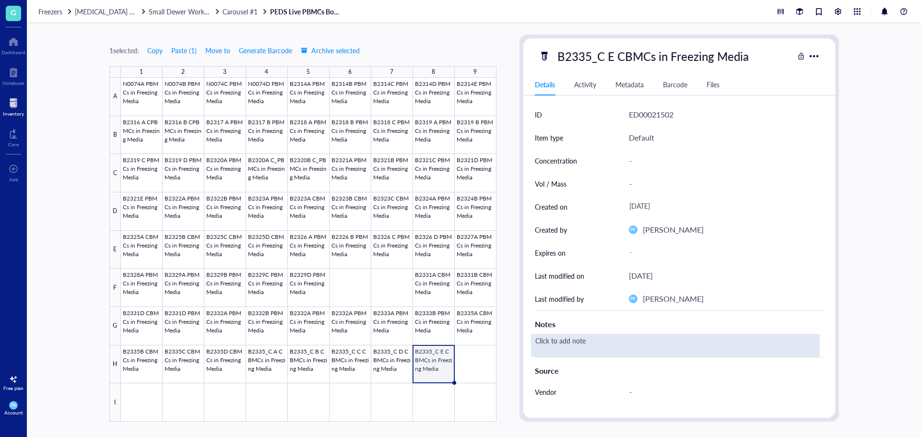
click at [568, 345] on div "Click to add note" at bounding box center [675, 345] width 289 height 23
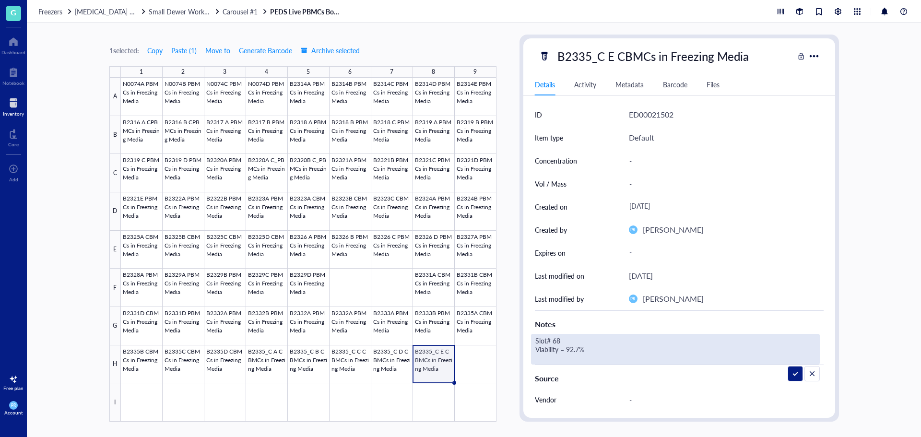
click at [572, 342] on textarea "Slot# 68 Viability = 92.7%" at bounding box center [607, 349] width 153 height 30
drag, startPoint x: 578, startPoint y: 347, endPoint x: 572, endPoint y: 348, distance: 6.3
click at [572, 348] on textarea "Slot# 71 Viability = 92.7%" at bounding box center [607, 349] width 153 height 30
type textarea "Slot# 71 Viability = 92.8%"
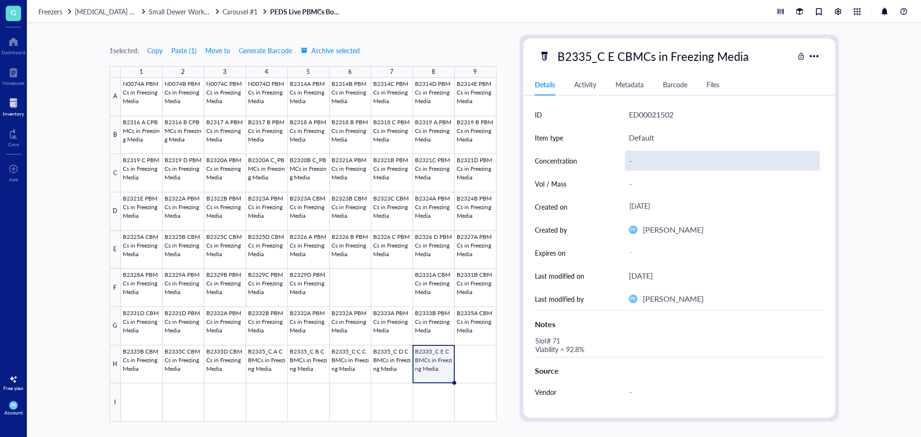
click at [632, 161] on div "-" at bounding box center [722, 161] width 195 height 20
click at [644, 162] on div "-" at bounding box center [722, 161] width 195 height 20
type input "5.32E6"
click at [247, 13] on span "Carousel #1" at bounding box center [240, 12] width 35 height 10
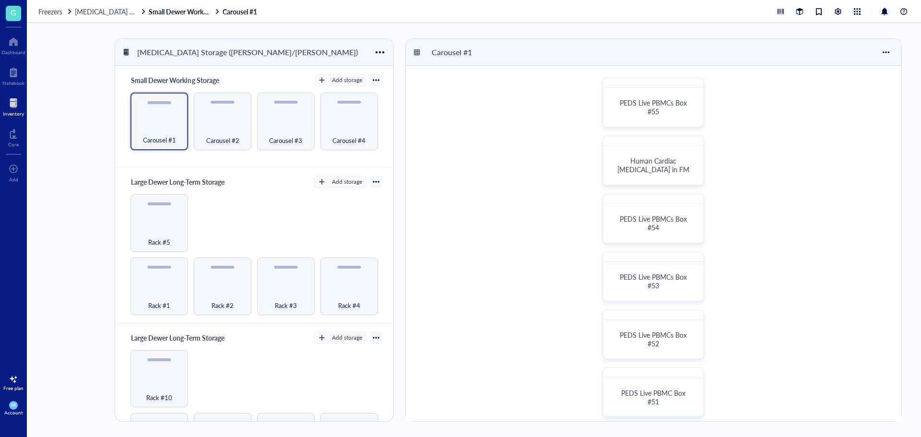
click at [8, 99] on div at bounding box center [13, 102] width 21 height 15
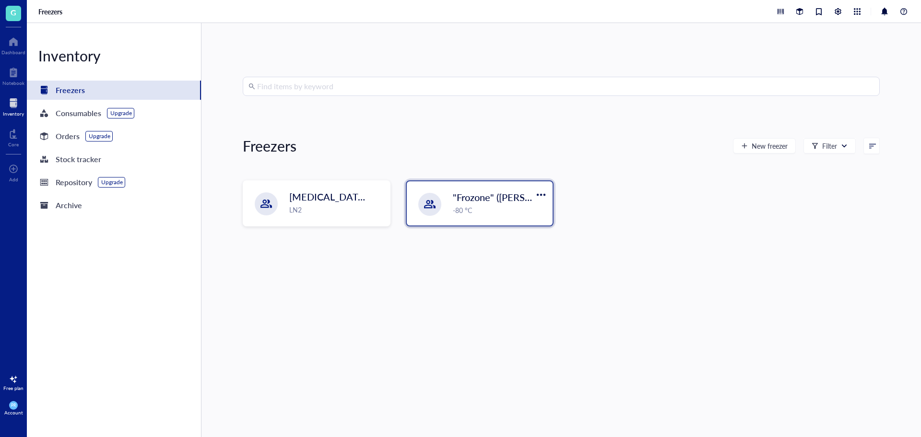
click at [443, 182] on div ""Frozone" ([PERSON_NAME]/[PERSON_NAME]) -80 °C" at bounding box center [480, 203] width 146 height 44
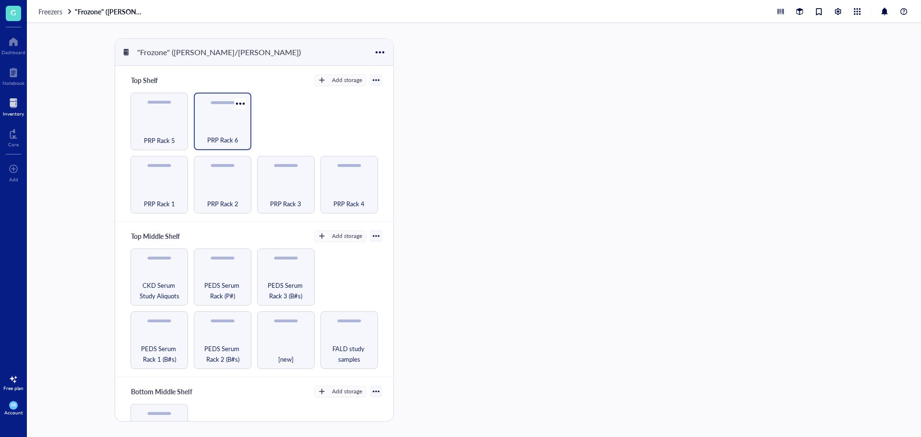
click at [223, 135] on span "PRP Rack 6" at bounding box center [222, 140] width 31 height 11
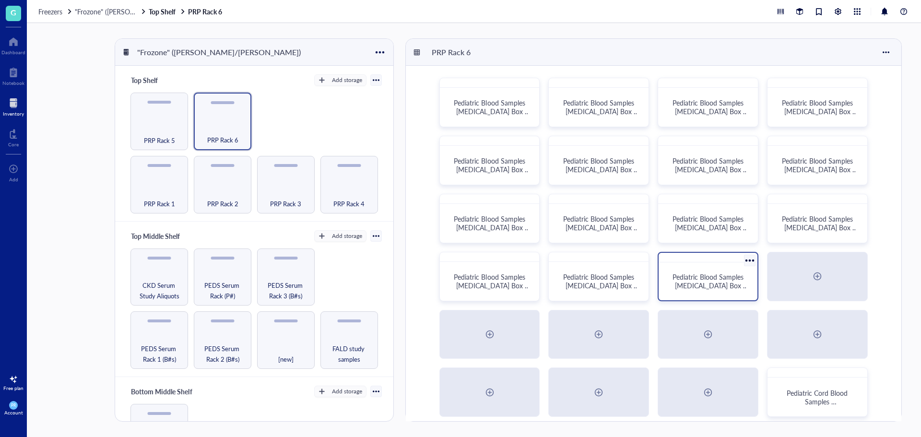
click at [678, 278] on span "Pediatric Blood Samples [MEDICAL_DATA] Box #134" at bounding box center [710, 285] width 76 height 27
